Goal: Task Accomplishment & Management: Manage account settings

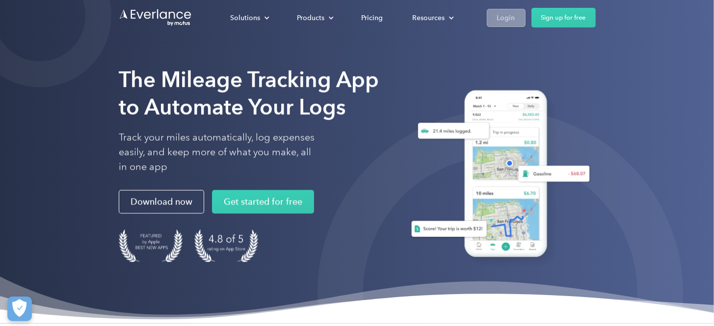
click at [499, 18] on div "Login" at bounding box center [506, 18] width 18 height 12
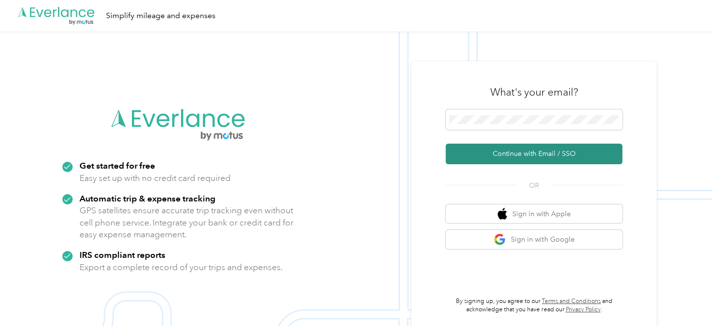
click at [526, 152] on button "Continue with Email / SSO" at bounding box center [533, 154] width 177 height 21
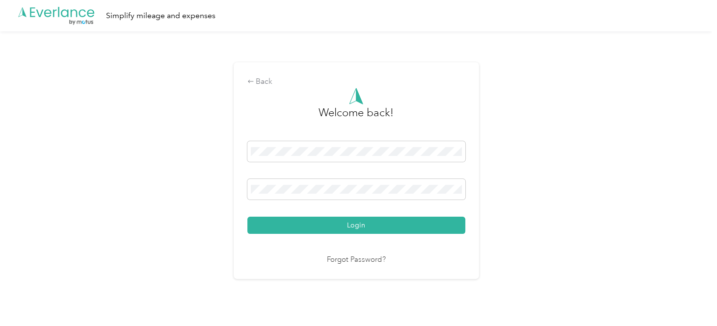
click at [381, 220] on button "Login" at bounding box center [356, 225] width 218 height 17
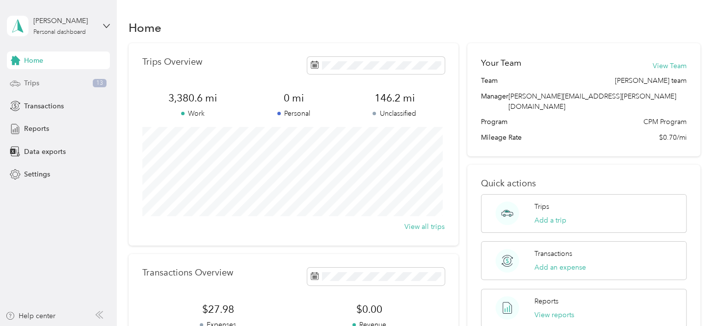
click at [38, 86] on span "Trips" at bounding box center [31, 83] width 15 height 10
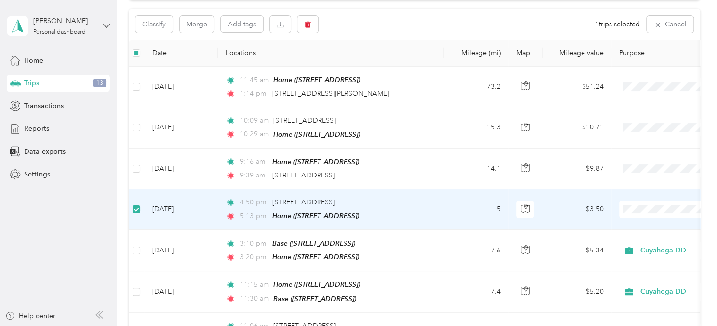
scroll to position [97, 0]
click at [304, 21] on button "button" at bounding box center [307, 24] width 21 height 17
click at [375, 63] on button "Yes" at bounding box center [380, 66] width 19 height 16
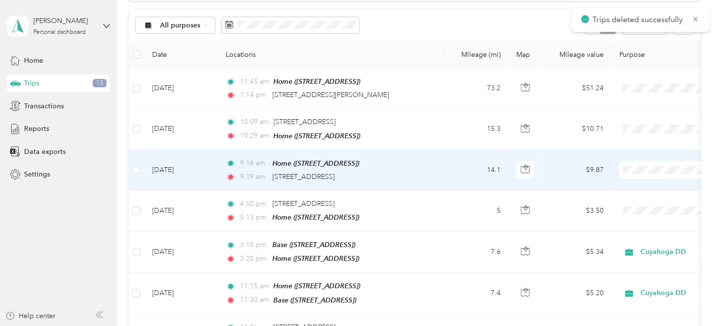
click at [633, 173] on span at bounding box center [680, 170] width 122 height 18
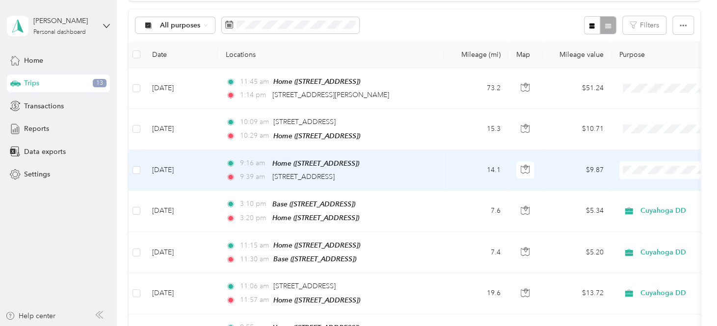
click at [636, 181] on span "Cuyahoga DD" at bounding box center [664, 186] width 91 height 10
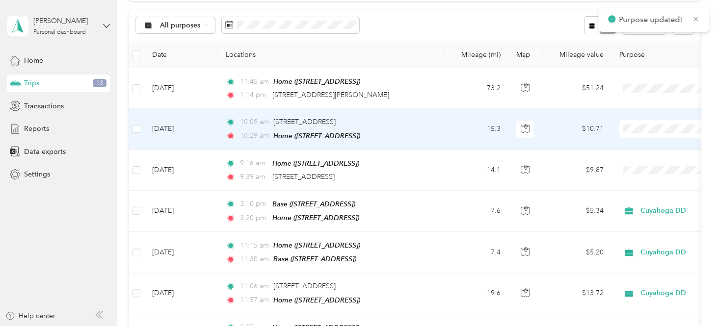
click at [638, 144] on span "Cuyahoga DD" at bounding box center [664, 146] width 91 height 10
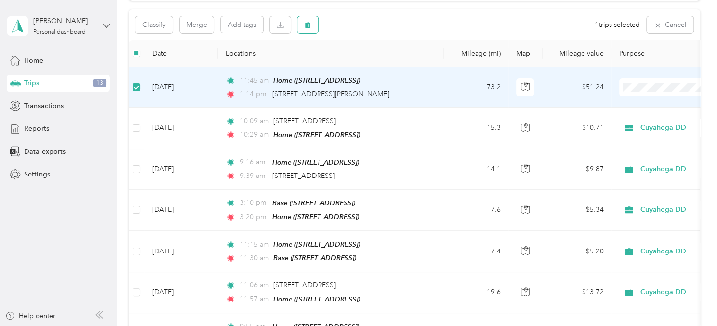
click at [310, 30] on button "button" at bounding box center [307, 24] width 21 height 17
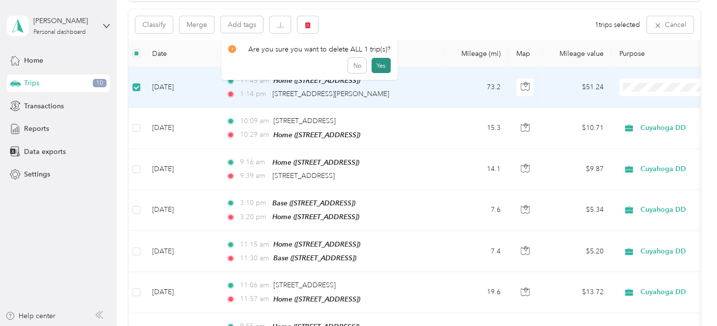
click at [373, 64] on button "Yes" at bounding box center [380, 66] width 19 height 16
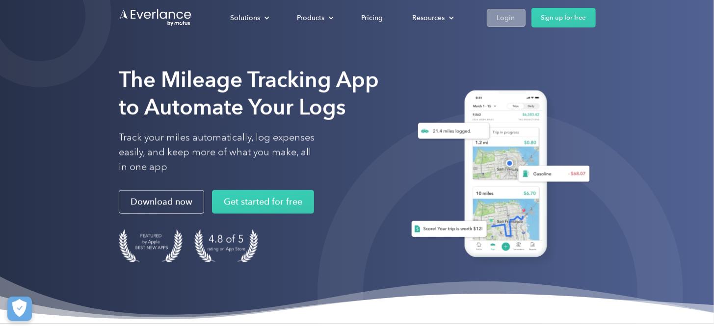
click at [511, 17] on div "Login" at bounding box center [506, 18] width 18 height 12
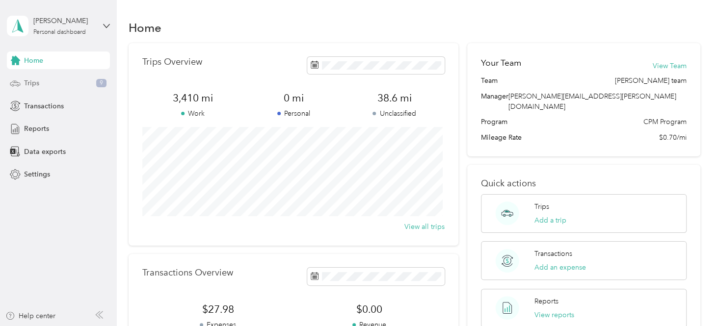
click at [56, 84] on div "Trips 9" at bounding box center [58, 84] width 103 height 18
